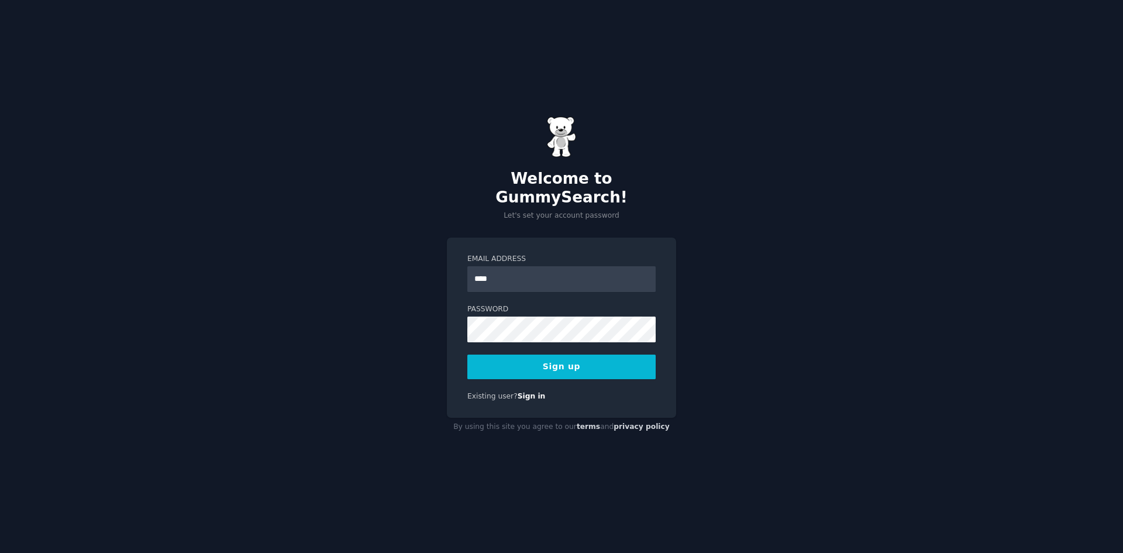
type input "**********"
click at [539, 354] on button "Sign up" at bounding box center [561, 366] width 188 height 25
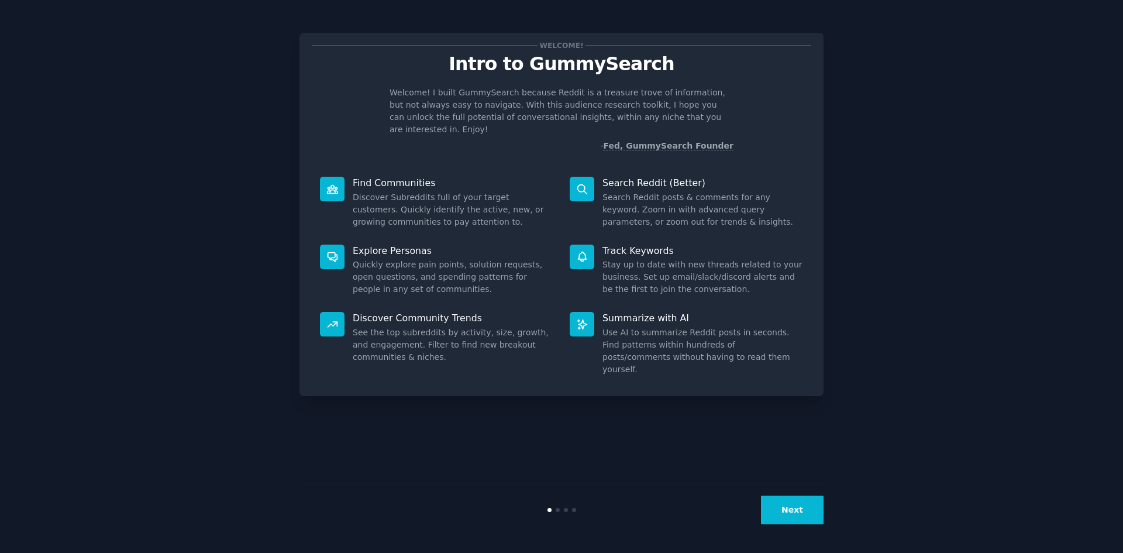
click at [771, 512] on button "Next" at bounding box center [792, 509] width 63 height 29
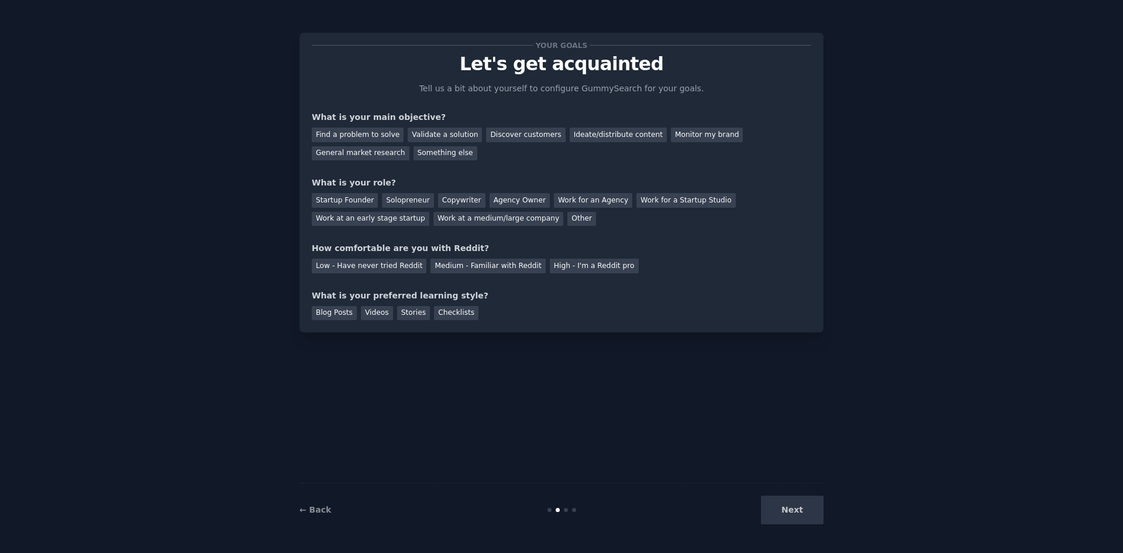
click at [793, 506] on div "Next" at bounding box center [735, 509] width 175 height 29
click at [802, 512] on div "Next" at bounding box center [735, 509] width 175 height 29
click at [372, 137] on div "Find a problem to solve" at bounding box center [358, 134] width 92 height 15
click at [510, 140] on div "Discover customers" at bounding box center [525, 134] width 79 height 15
click at [377, 136] on div "Find a problem to solve" at bounding box center [358, 134] width 92 height 15
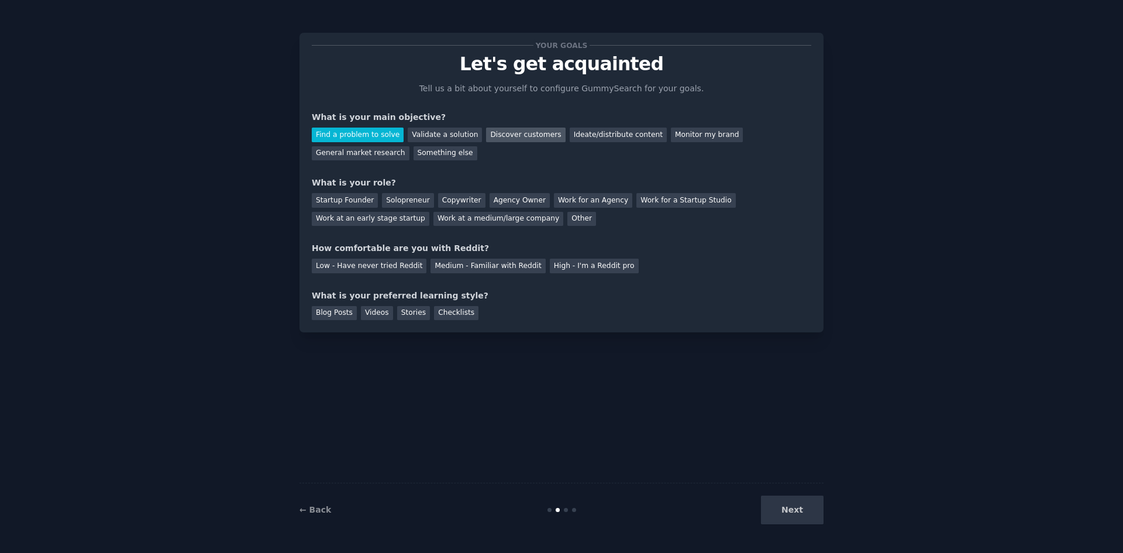
click at [495, 137] on div "Discover customers" at bounding box center [525, 134] width 79 height 15
click at [337, 202] on div "Startup Founder" at bounding box center [345, 200] width 66 height 15
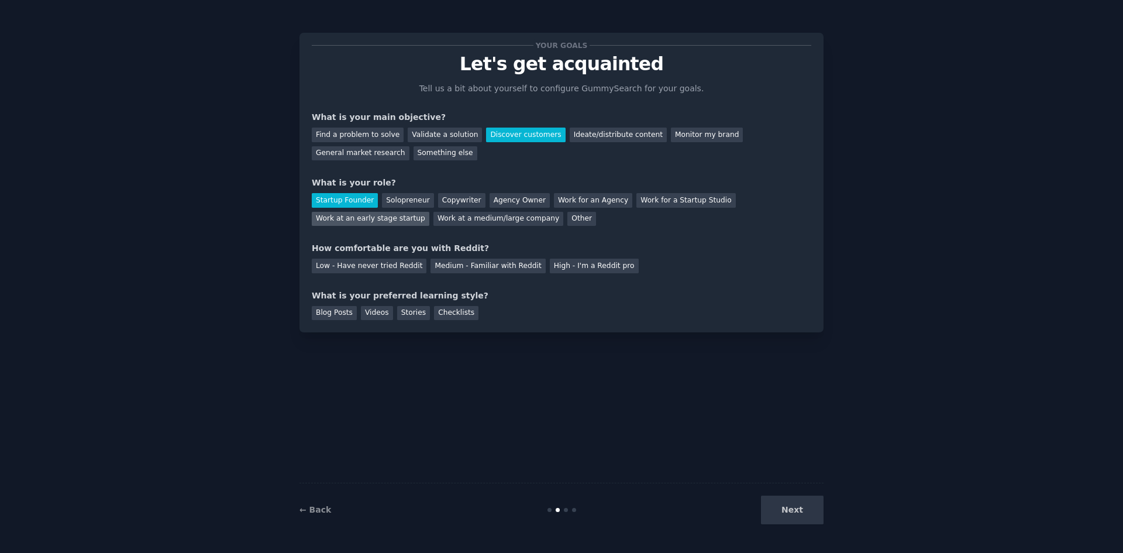
click at [429, 212] on div "Work at an early stage startup" at bounding box center [371, 219] width 118 height 15
click at [383, 269] on div "Low - Have never tried Reddit" at bounding box center [369, 265] width 115 height 15
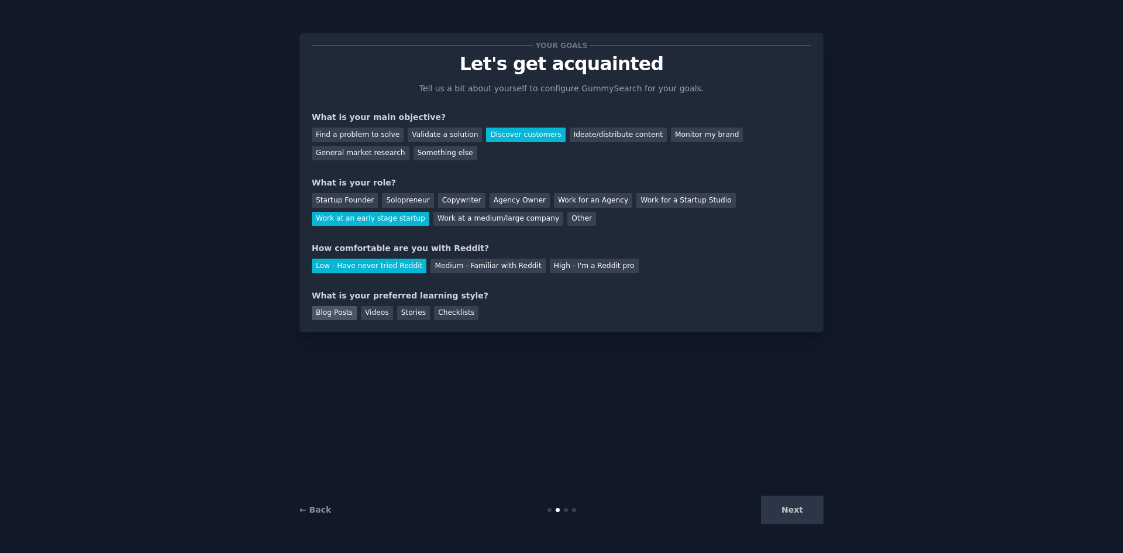
click at [350, 315] on div "Blog Posts" at bounding box center [334, 313] width 45 height 15
click at [397, 314] on div "Stories" at bounding box center [413, 313] width 33 height 15
click at [330, 315] on div "Blog Posts" at bounding box center [334, 313] width 45 height 15
click at [402, 315] on div "Stories" at bounding box center [413, 313] width 33 height 15
click at [779, 512] on button "Next" at bounding box center [792, 509] width 63 height 29
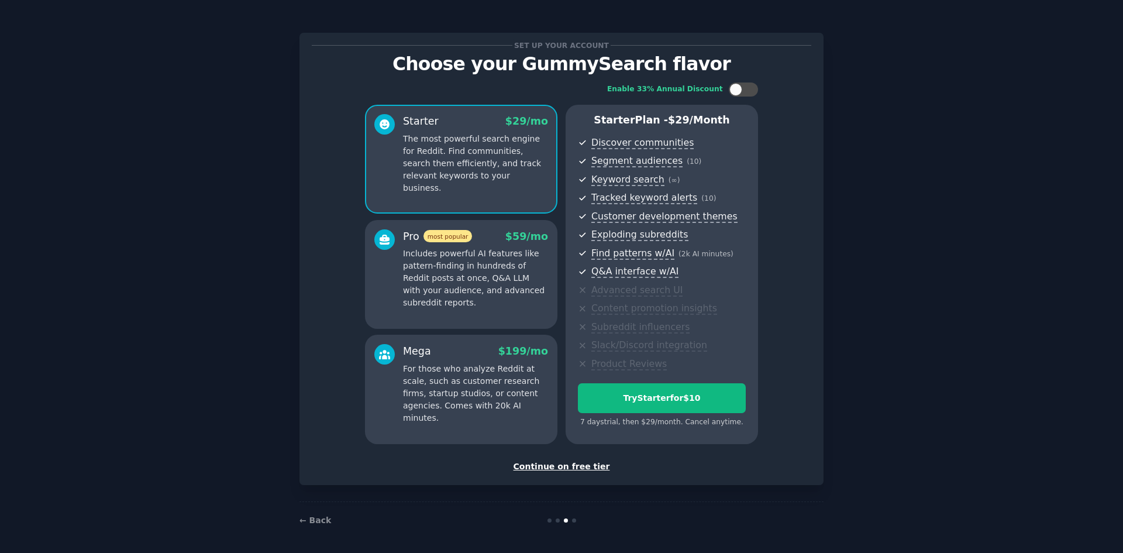
click at [554, 468] on div "Continue on free tier" at bounding box center [561, 466] width 499 height 12
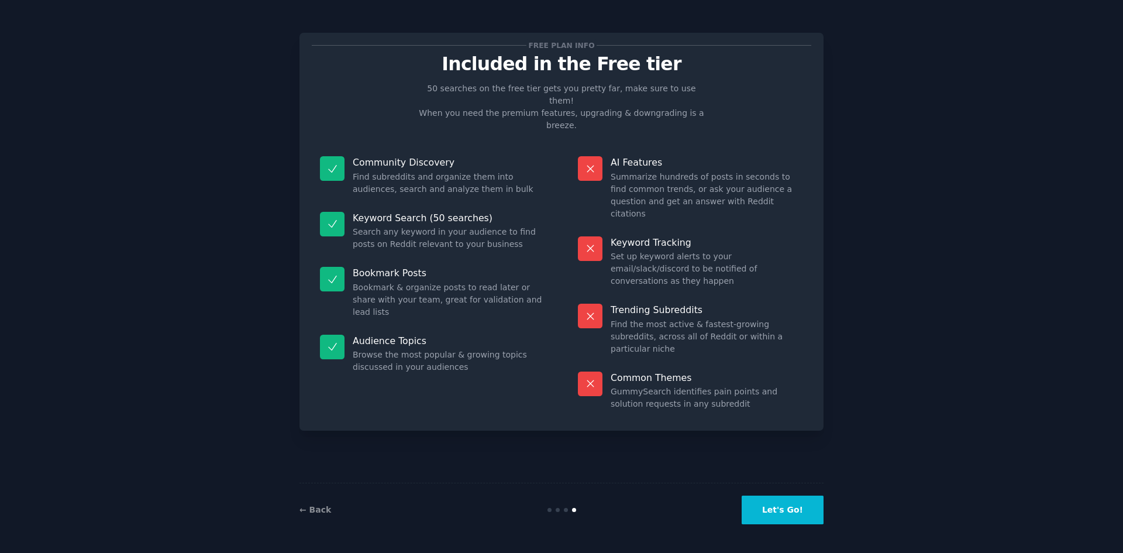
click at [765, 503] on button "Let's Go!" at bounding box center [782, 509] width 82 height 29
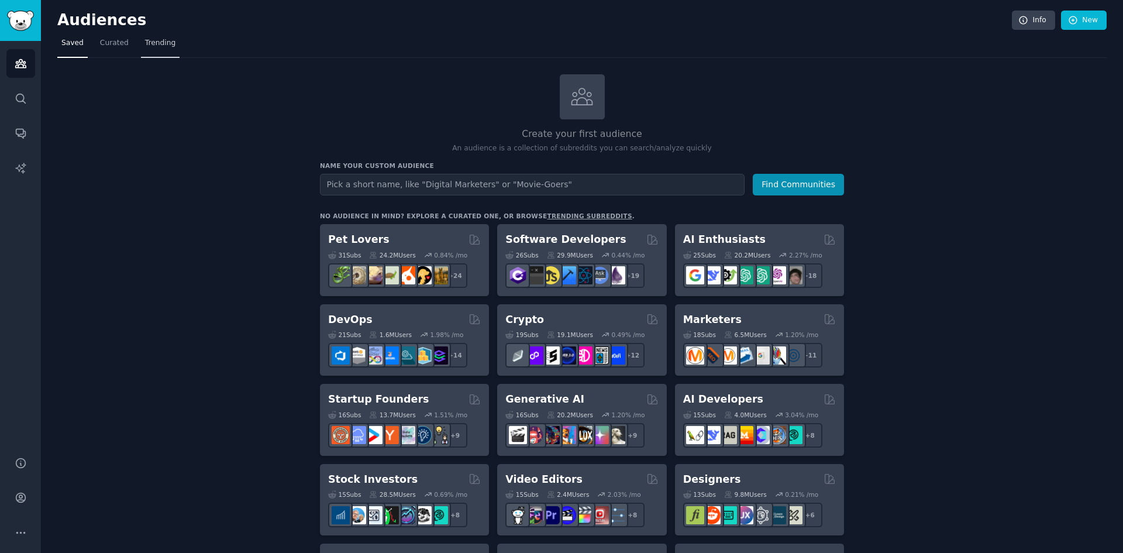
click at [145, 46] on span "Trending" at bounding box center [160, 43] width 30 height 11
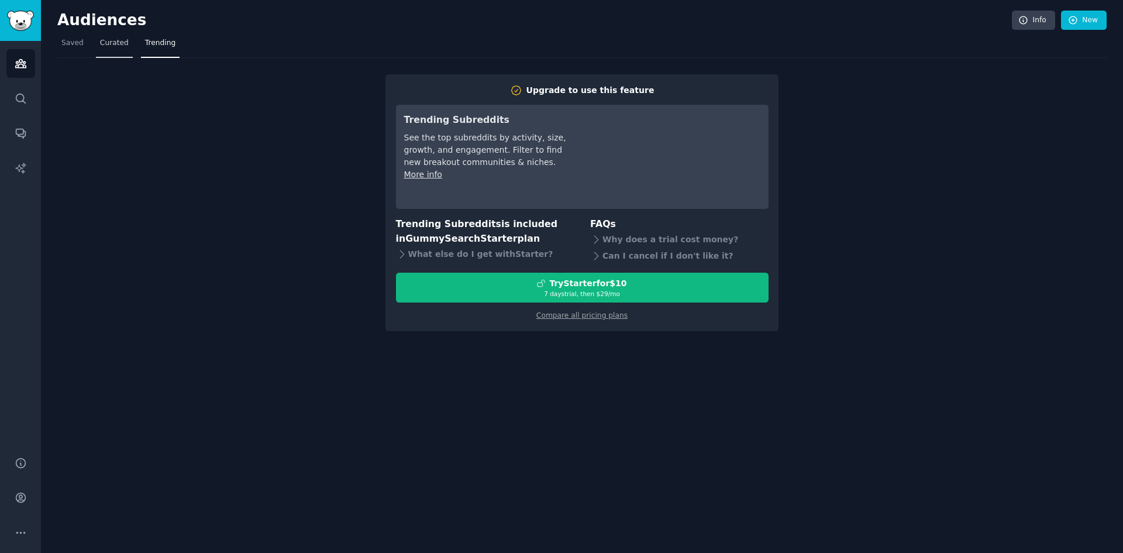
click at [105, 54] on link "Curated" at bounding box center [114, 46] width 37 height 24
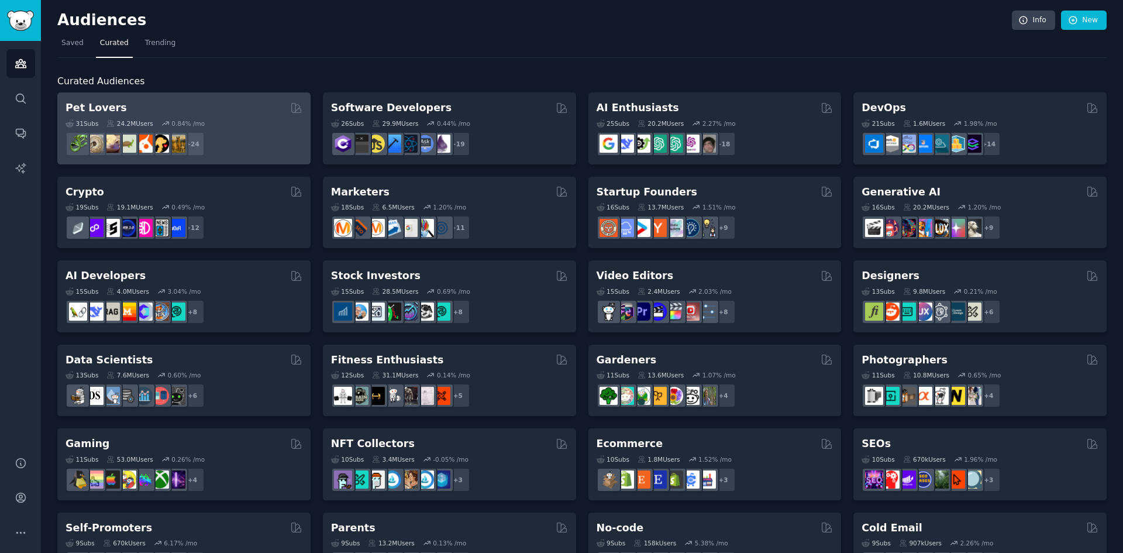
click at [201, 126] on div "31 Sub s 24.2M Users 0.84 % /mo" at bounding box center [183, 123] width 237 height 8
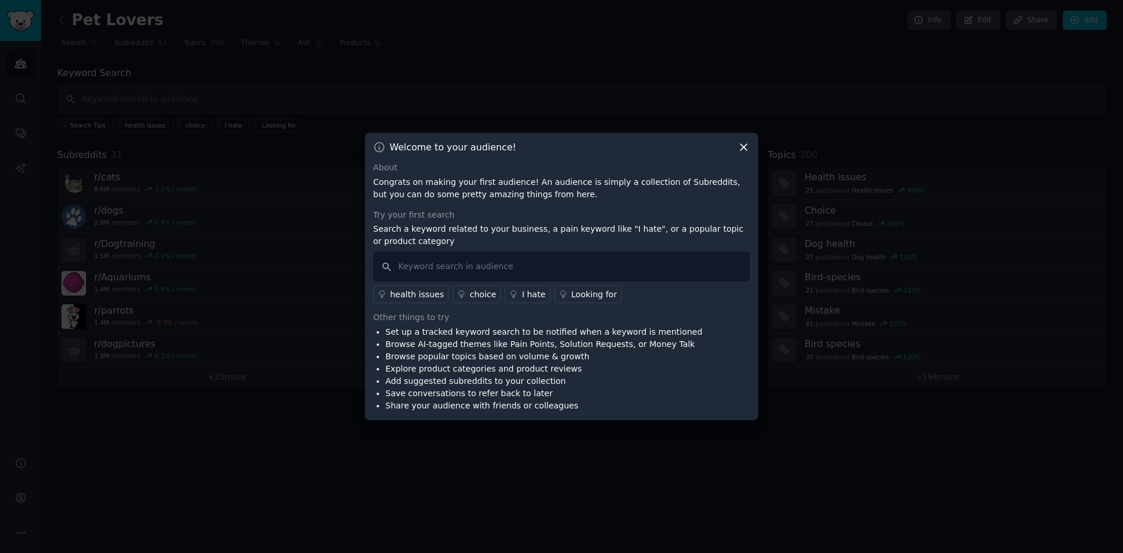
click at [583, 288] on div "Looking for" at bounding box center [594, 294] width 46 height 12
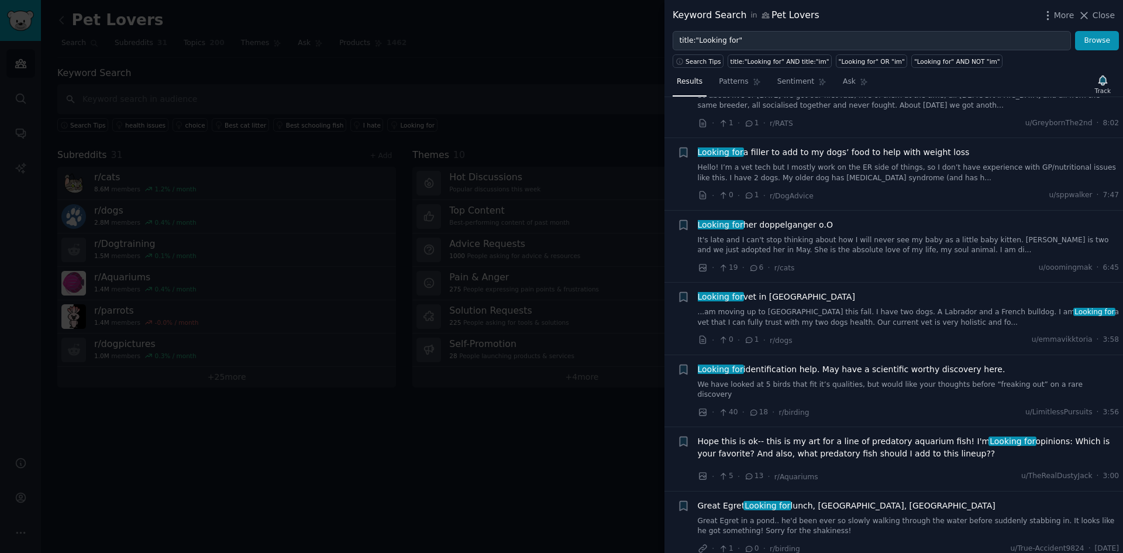
scroll to position [73, 0]
